Goal: Register for event/course

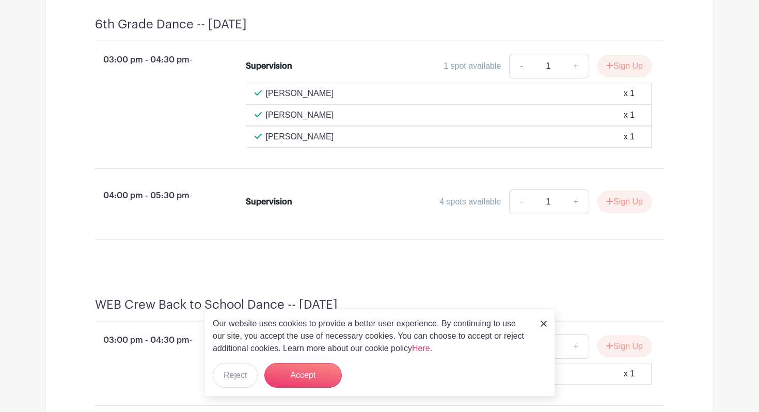
scroll to position [467, 0]
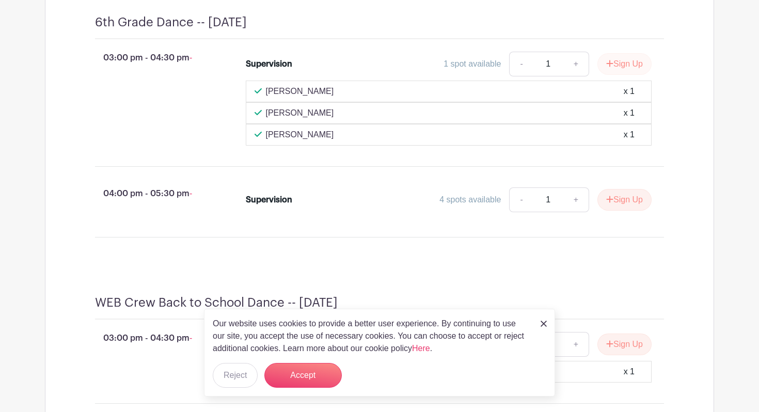
click at [616, 75] on button "Sign Up" at bounding box center [625, 64] width 54 height 22
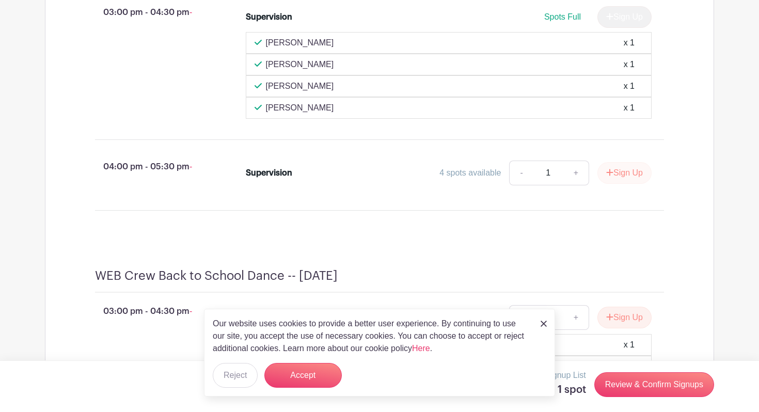
scroll to position [515, 0]
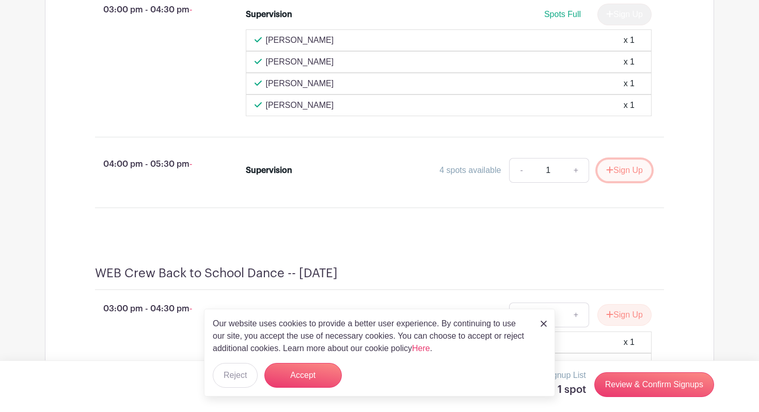
click at [619, 181] on button "Sign Up" at bounding box center [625, 171] width 54 height 22
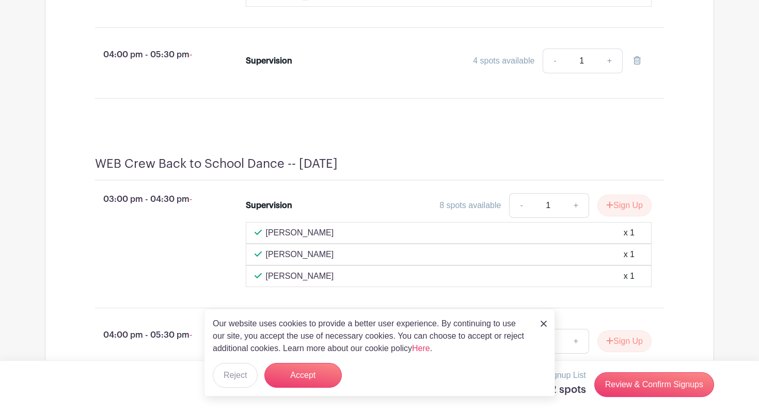
scroll to position [630, 0]
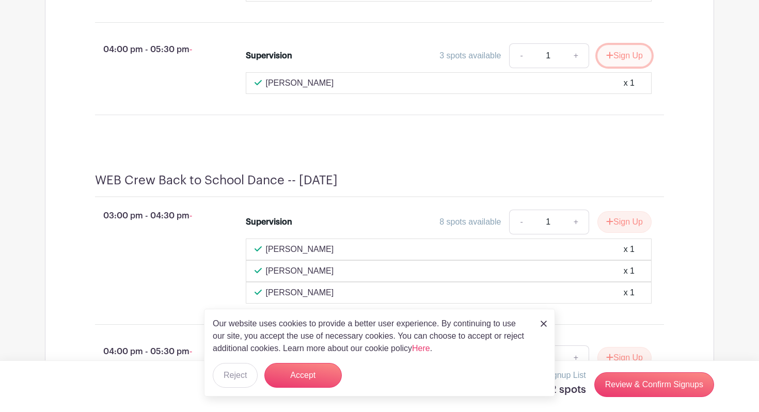
click at [616, 67] on button "Sign Up" at bounding box center [625, 56] width 54 height 22
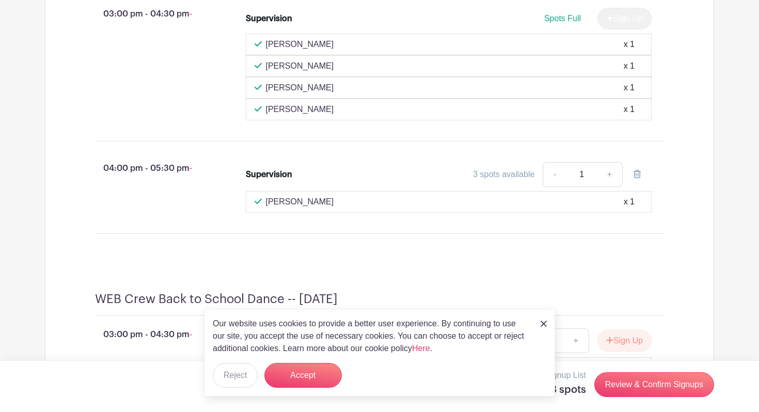
scroll to position [511, 0]
click at [308, 376] on button "Accept" at bounding box center [302, 375] width 77 height 25
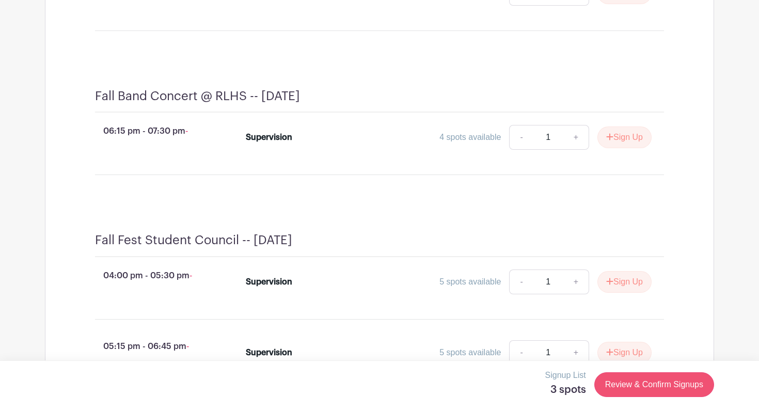
scroll to position [1082, 0]
click at [636, 390] on link "Review & Confirm Signups" at bounding box center [654, 384] width 120 height 25
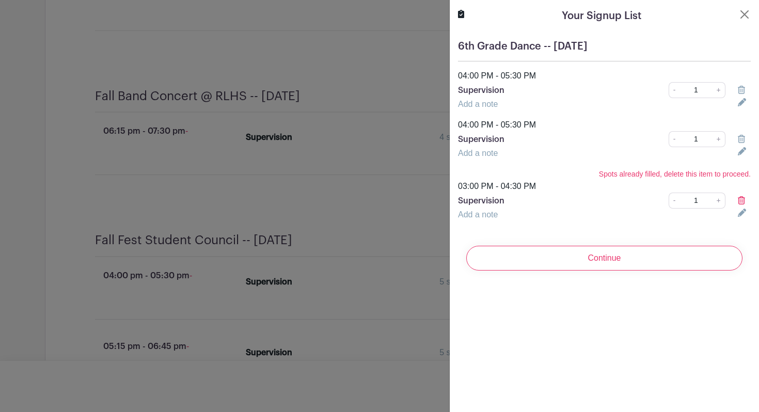
scroll to position [1103, 0]
click at [741, 90] on icon at bounding box center [741, 90] width 7 height 8
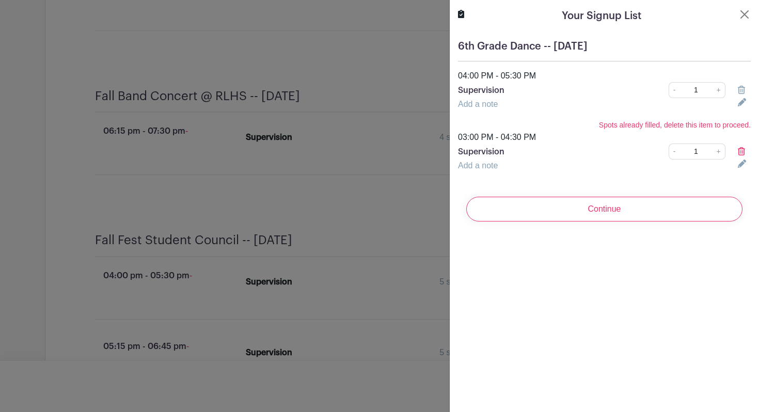
scroll to position [1125, 0]
click at [741, 152] on icon at bounding box center [741, 151] width 7 height 8
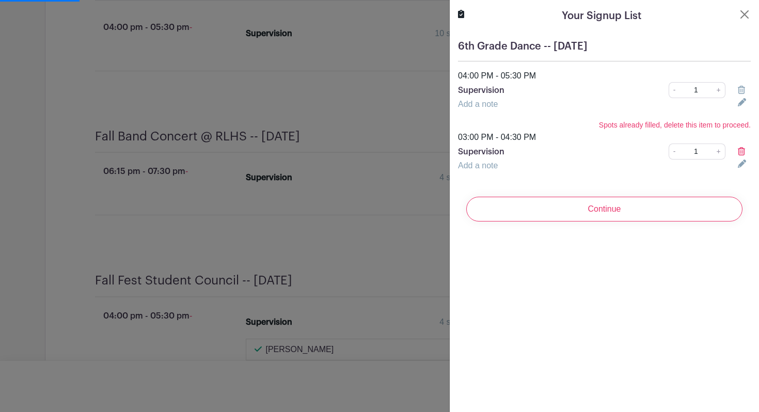
scroll to position [1165, 0]
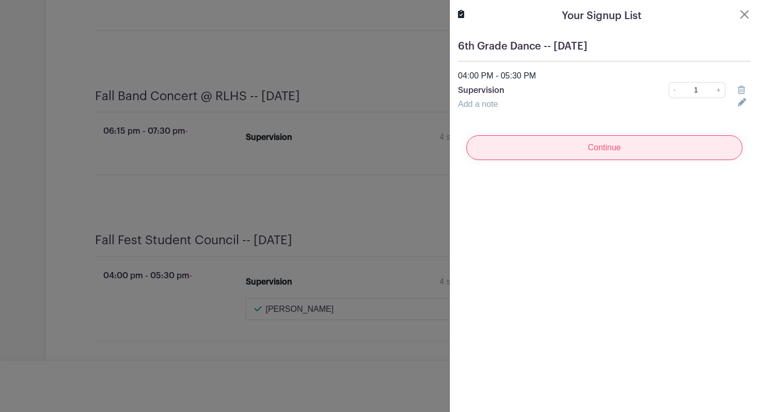
click at [603, 149] on input "Continue" at bounding box center [604, 147] width 276 height 25
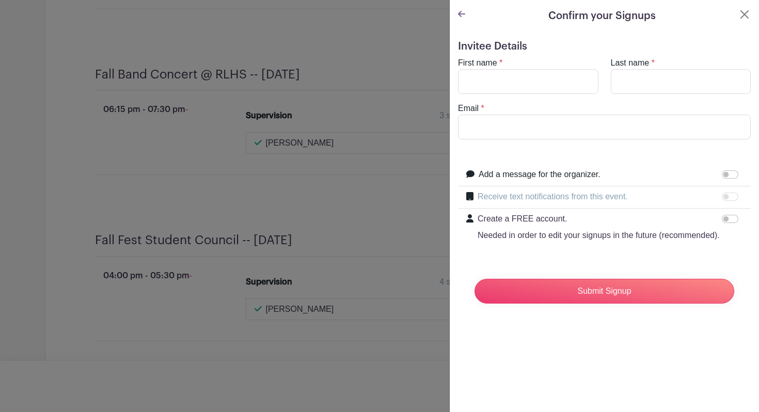
scroll to position [1227, 0]
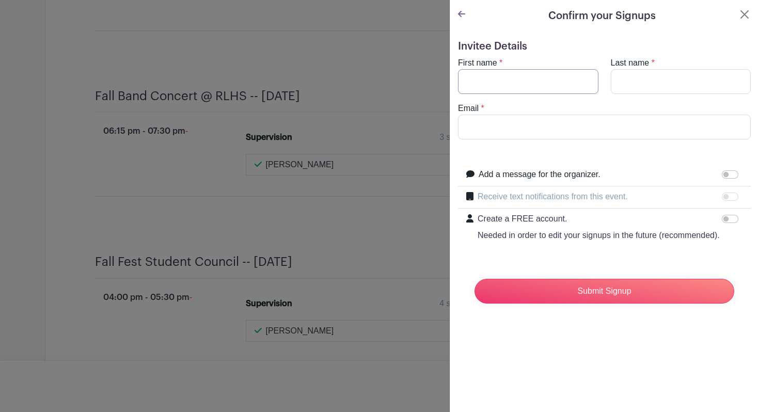
click at [515, 84] on input "First name" at bounding box center [528, 81] width 140 height 25
type input "[PERSON_NAME]"
type input "[EMAIL_ADDRESS][DOMAIN_NAME]"
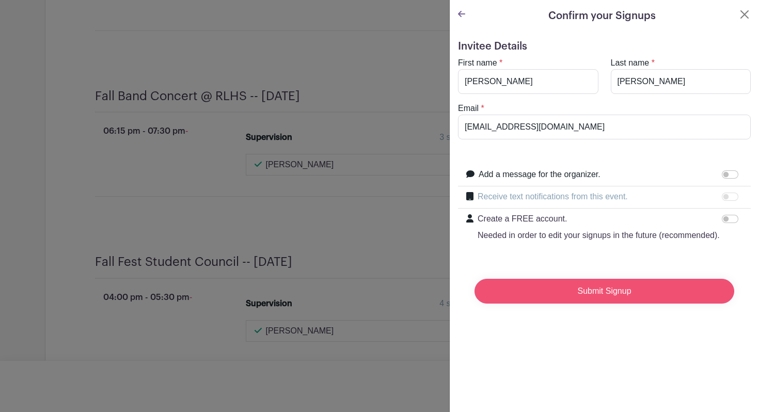
click at [556, 283] on input "Submit Signup" at bounding box center [605, 291] width 260 height 25
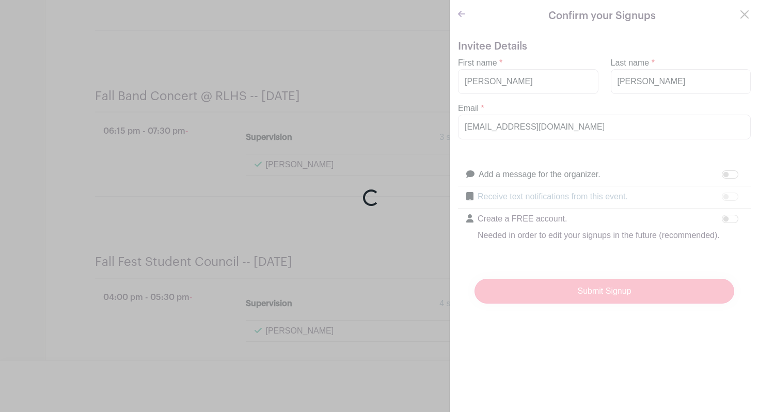
scroll to position [1230, 0]
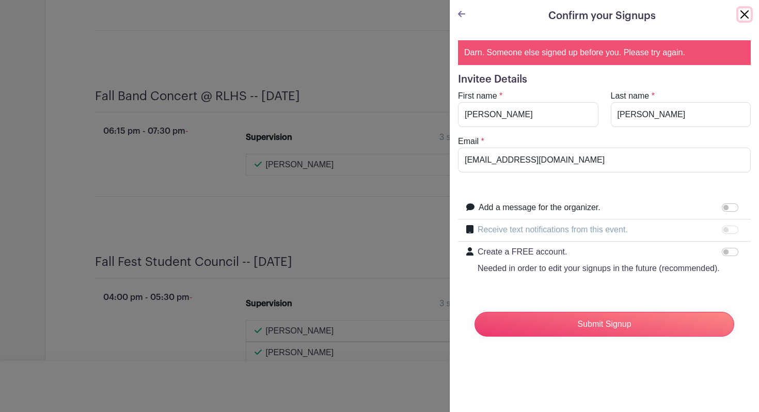
click at [749, 17] on button "Close" at bounding box center [745, 14] width 12 height 12
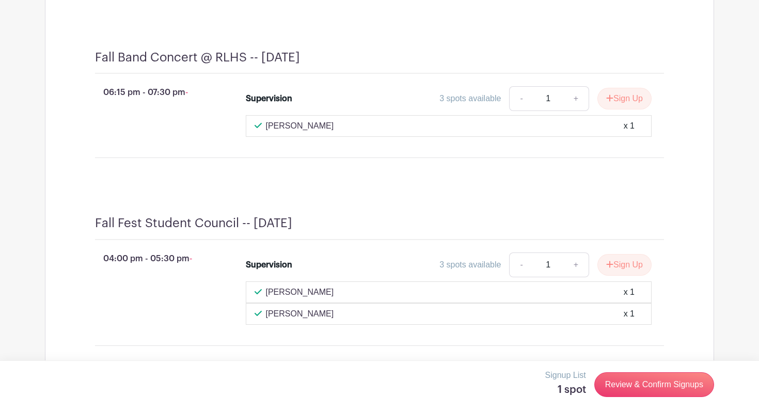
scroll to position [1281, 0]
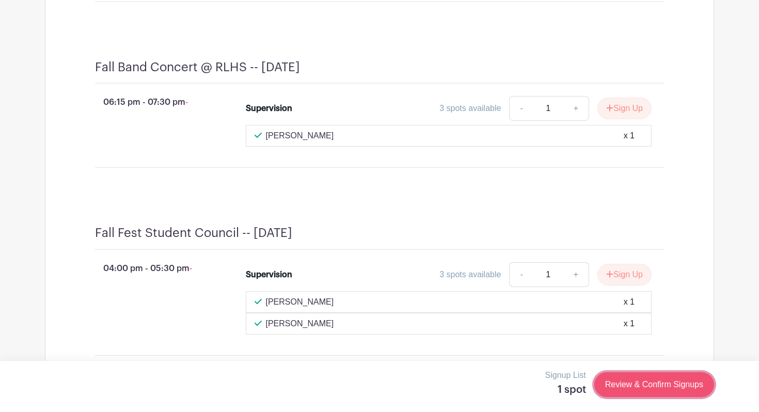
click at [623, 386] on link "Review & Confirm Signups" at bounding box center [654, 384] width 120 height 25
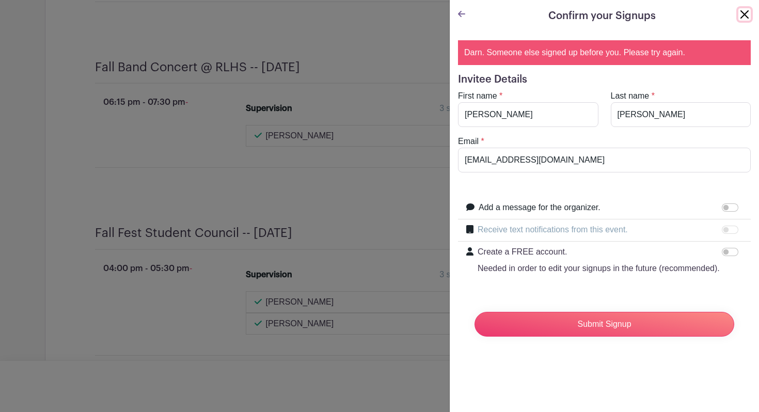
click at [746, 14] on button "Close" at bounding box center [745, 14] width 12 height 12
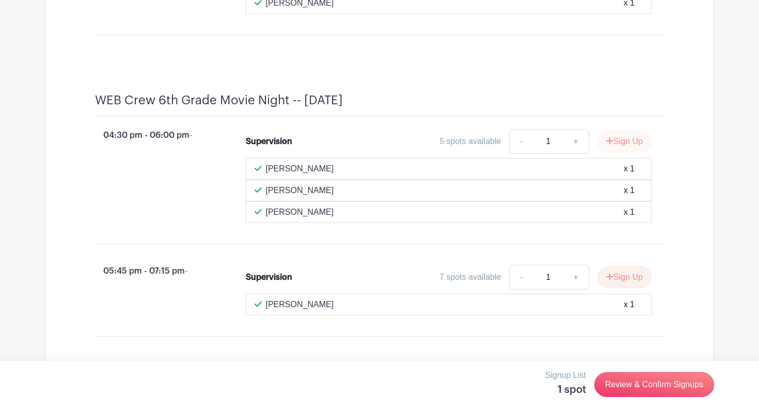
scroll to position [2320, 0]
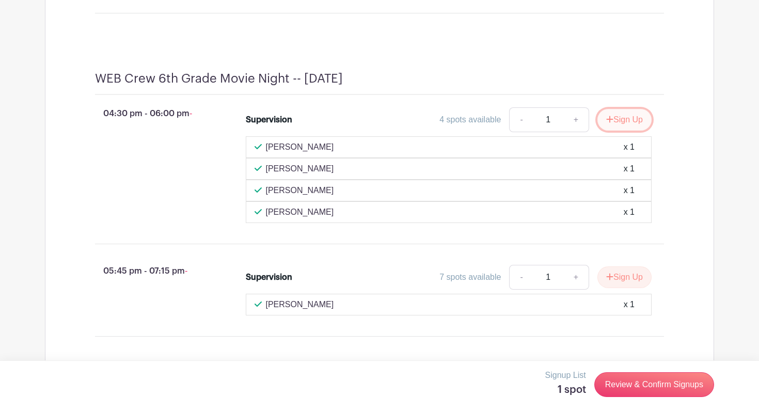
click at [612, 131] on button "Sign Up" at bounding box center [625, 120] width 54 height 22
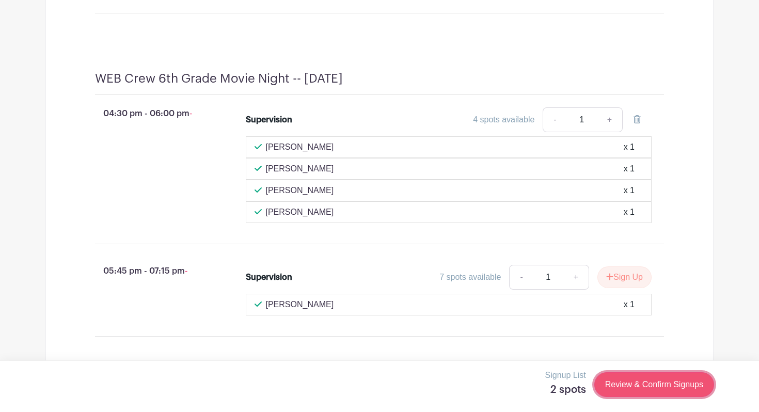
click at [624, 386] on link "Review & Confirm Signups" at bounding box center [654, 384] width 120 height 25
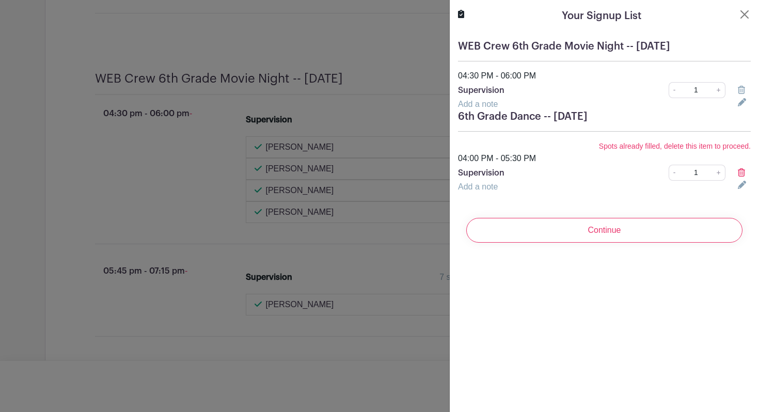
scroll to position [2364, 0]
click at [741, 88] on icon at bounding box center [741, 90] width 7 height 8
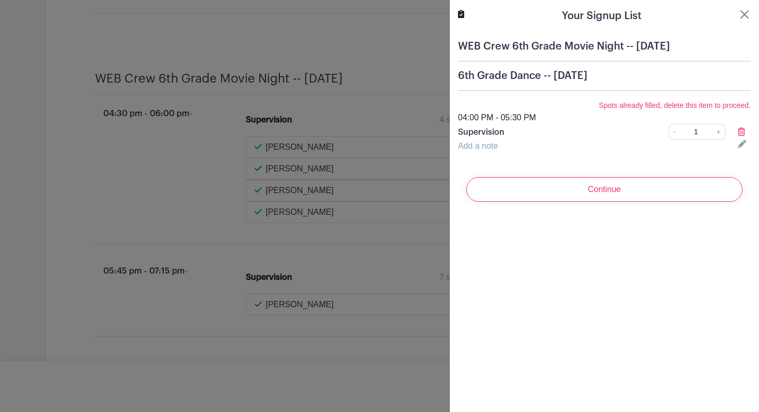
click at [728, 79] on h5 "6th Grade Dance -- [DATE]" at bounding box center [604, 76] width 293 height 12
click at [743, 131] on icon at bounding box center [741, 132] width 7 height 8
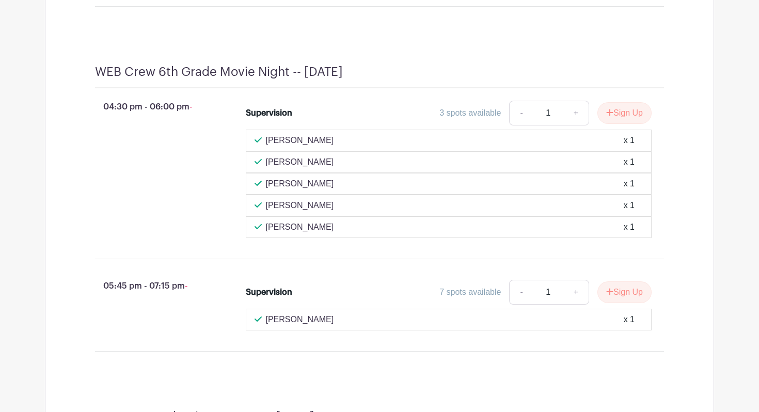
scroll to position [2391, 0]
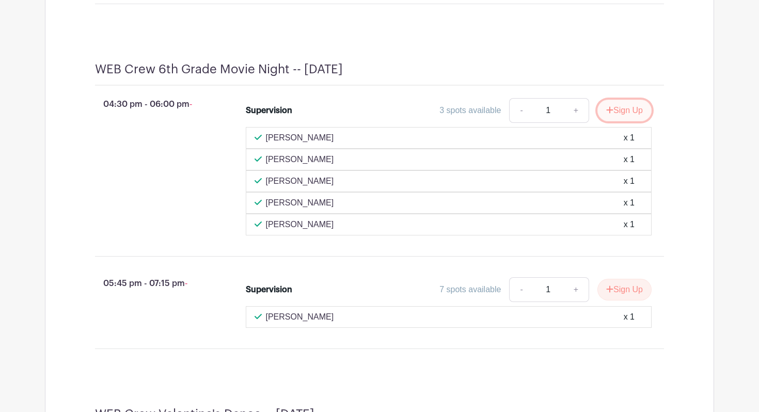
click at [616, 121] on button "Sign Up" at bounding box center [625, 111] width 54 height 22
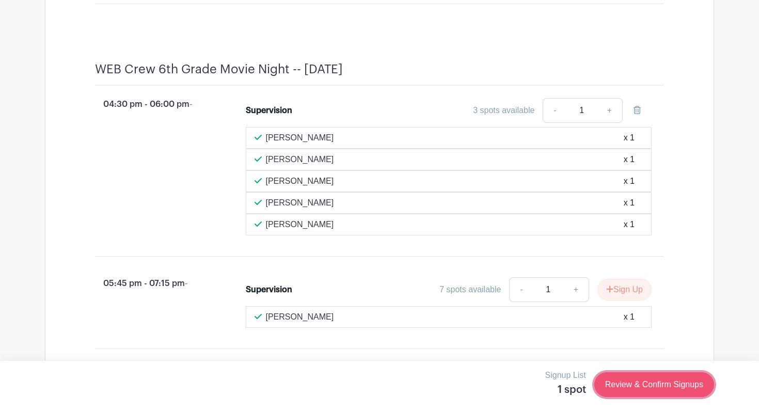
click at [630, 389] on link "Review & Confirm Signups" at bounding box center [654, 384] width 120 height 25
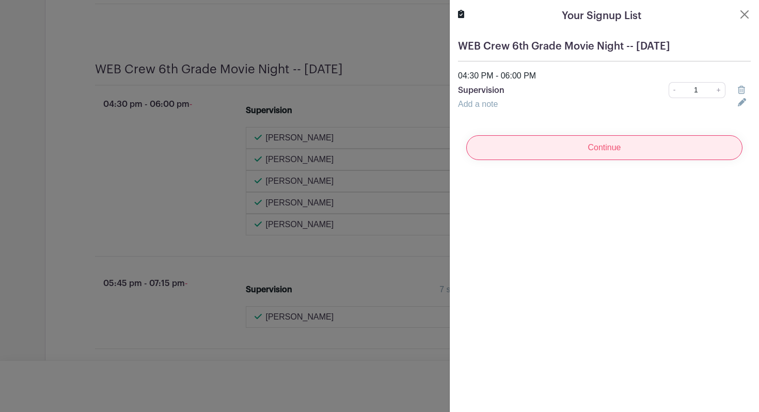
click at [555, 152] on input "Continue" at bounding box center [604, 147] width 276 height 25
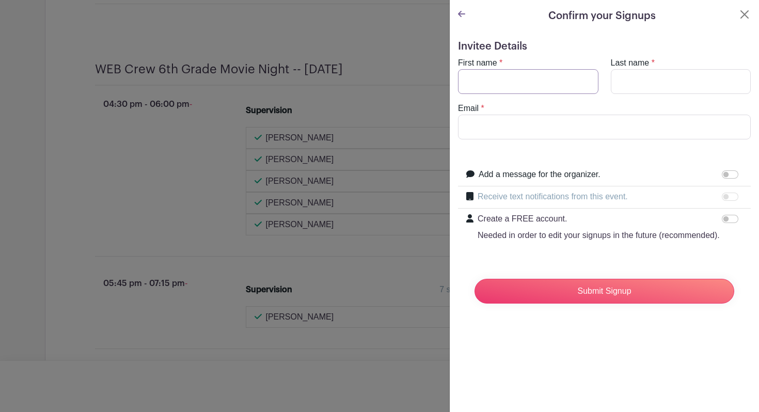
click at [502, 91] on input "First name" at bounding box center [528, 81] width 140 height 25
type input "[PERSON_NAME]"
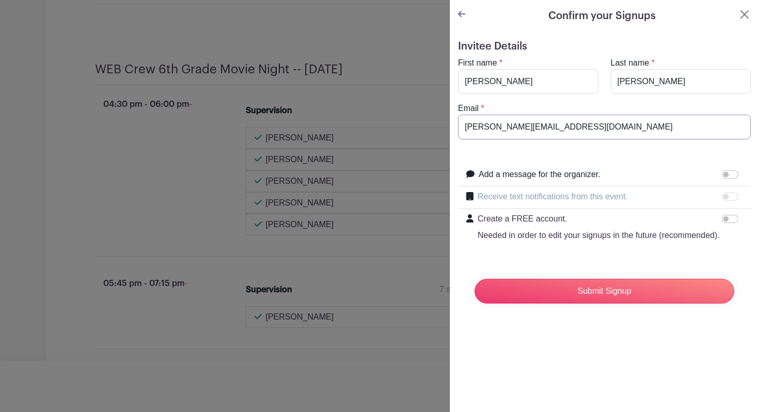
drag, startPoint x: 562, startPoint y: 130, endPoint x: 471, endPoint y: 124, distance: 91.6
click at [471, 124] on input "[PERSON_NAME][EMAIL_ADDRESS][DOMAIN_NAME]" at bounding box center [604, 127] width 293 height 25
type input "m"
type input "[EMAIL_ADDRESS][DOMAIN_NAME]"
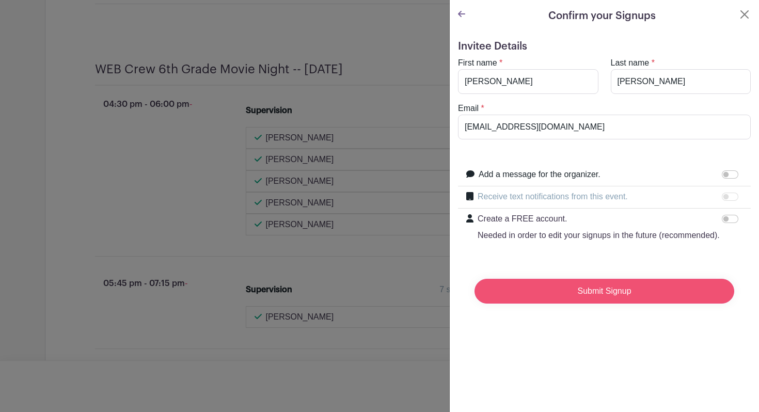
click at [545, 291] on input "Submit Signup" at bounding box center [605, 291] width 260 height 25
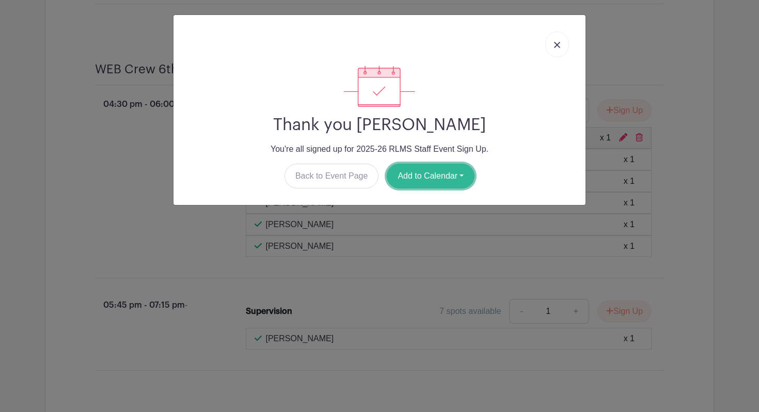
click at [411, 180] on button "Add to Calendar" at bounding box center [431, 176] width 88 height 25
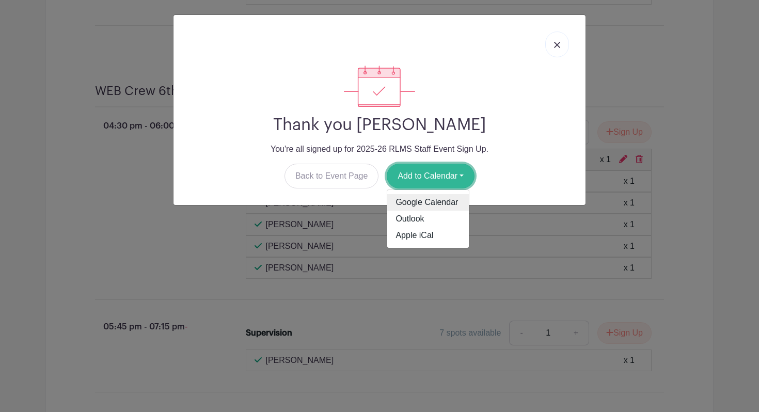
scroll to position [2413, 0]
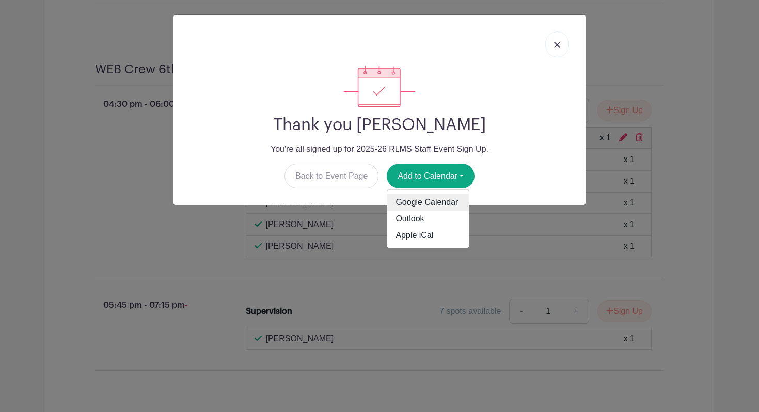
click at [405, 206] on link "Google Calendar" at bounding box center [428, 202] width 82 height 17
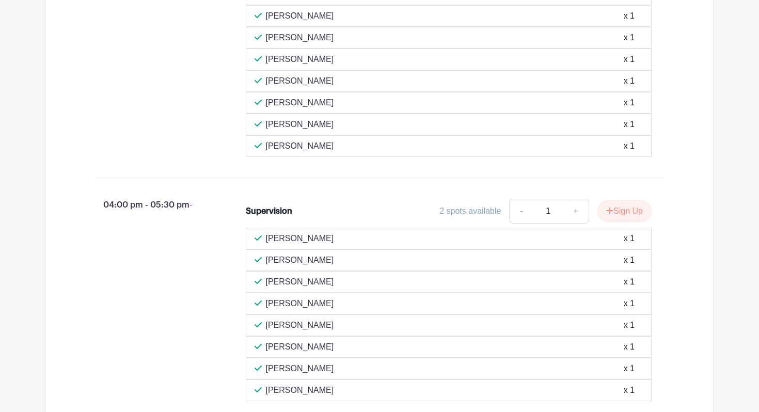
scroll to position [974, 0]
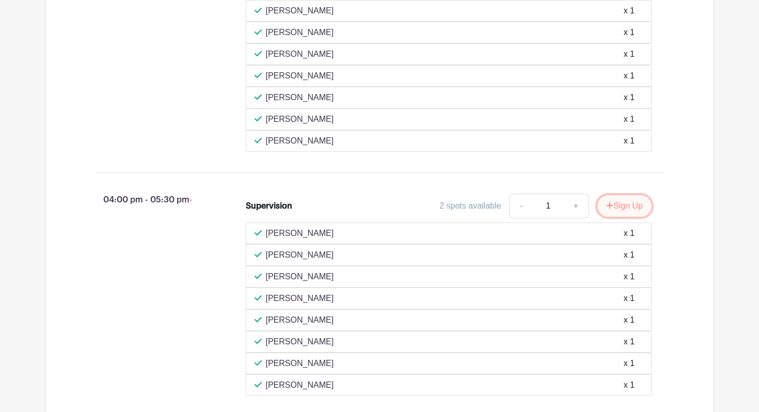
click at [616, 217] on button "Sign Up" at bounding box center [625, 206] width 54 height 22
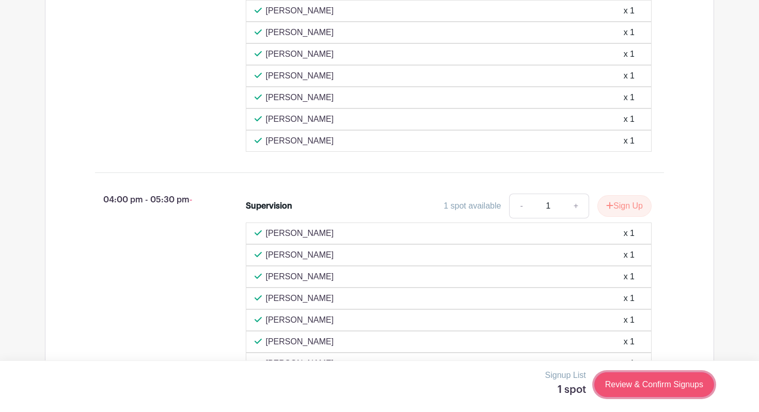
click at [633, 384] on link "Review & Confirm Signups" at bounding box center [654, 384] width 120 height 25
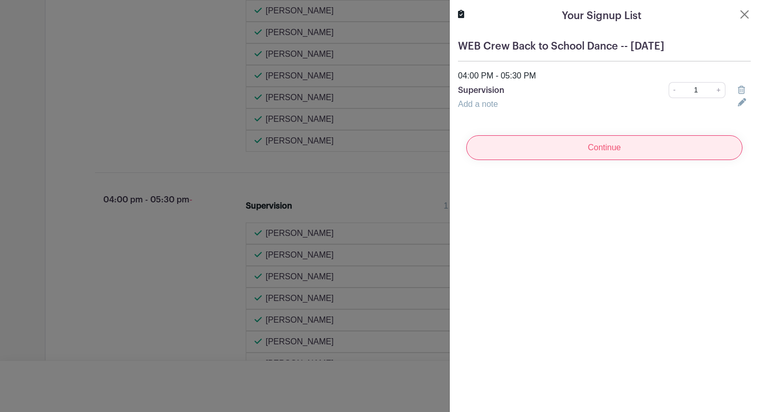
click at [561, 146] on input "Continue" at bounding box center [604, 147] width 276 height 25
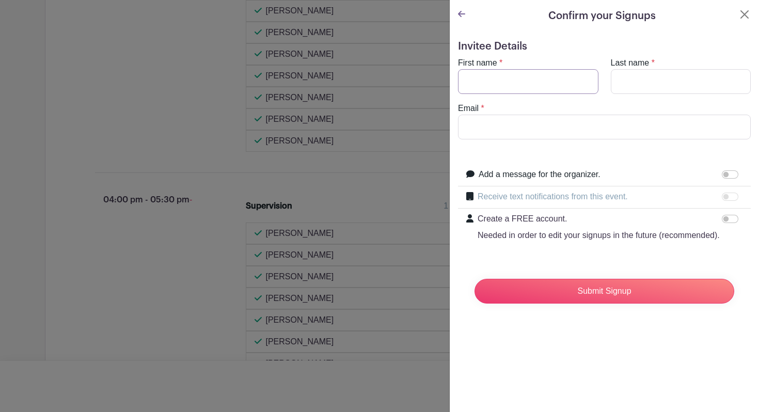
click at [507, 93] on input "First name" at bounding box center [528, 81] width 140 height 25
type input "[PERSON_NAME]"
type input "[EMAIL_ADDRESS][DOMAIN_NAME]"
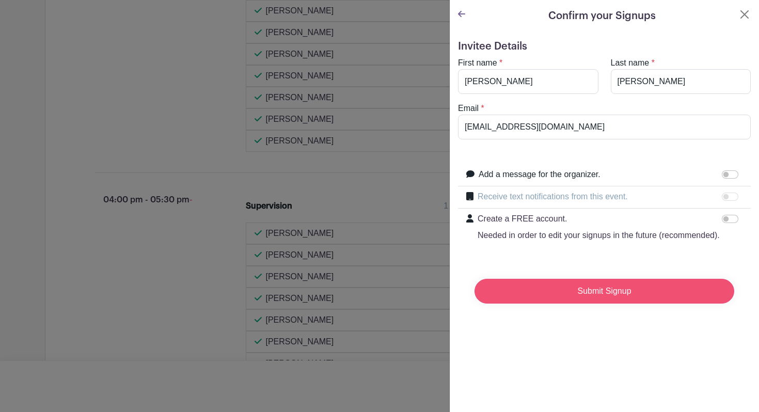
click at [543, 299] on input "Submit Signup" at bounding box center [605, 291] width 260 height 25
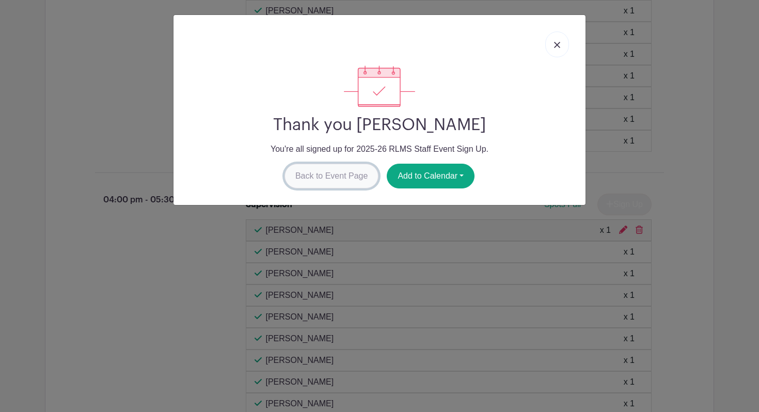
click at [335, 182] on link "Back to Event Page" at bounding box center [332, 176] width 95 height 25
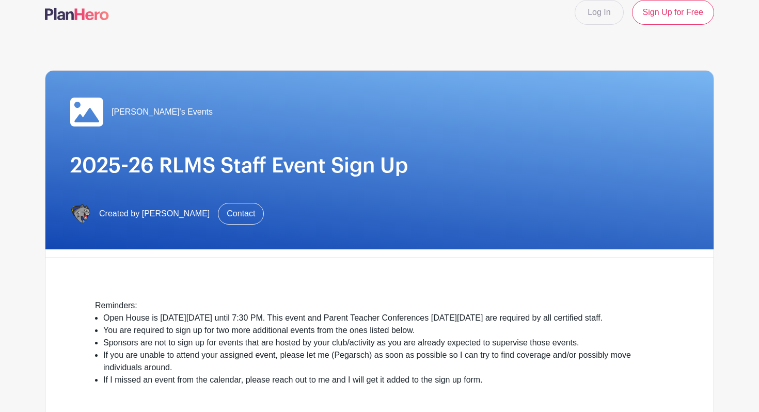
scroll to position [0, 0]
